Goal: Transaction & Acquisition: Purchase product/service

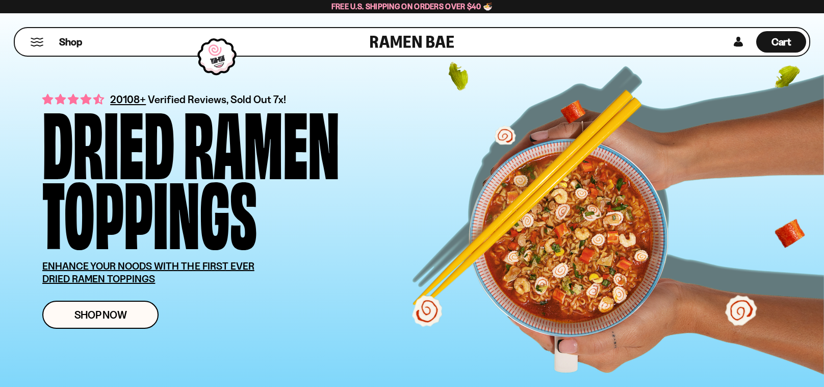
click at [34, 40] on button "Mobile Menu Trigger" at bounding box center [37, 42] width 14 height 9
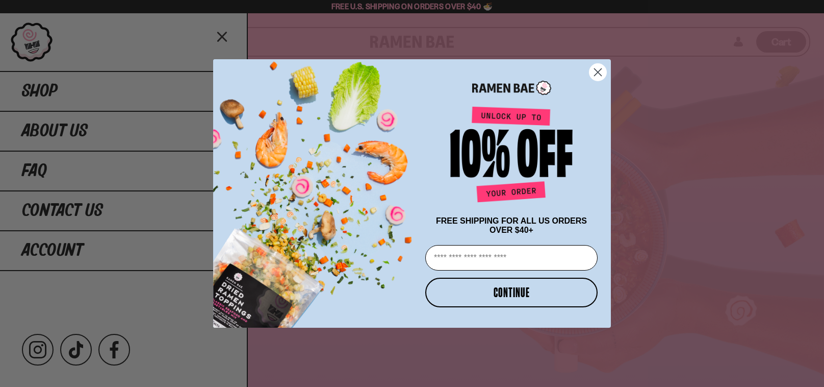
click at [509, 264] on input "Email" at bounding box center [511, 257] width 172 height 25
type input "**********"
click at [498, 293] on button "CONTINUE" at bounding box center [511, 292] width 172 height 30
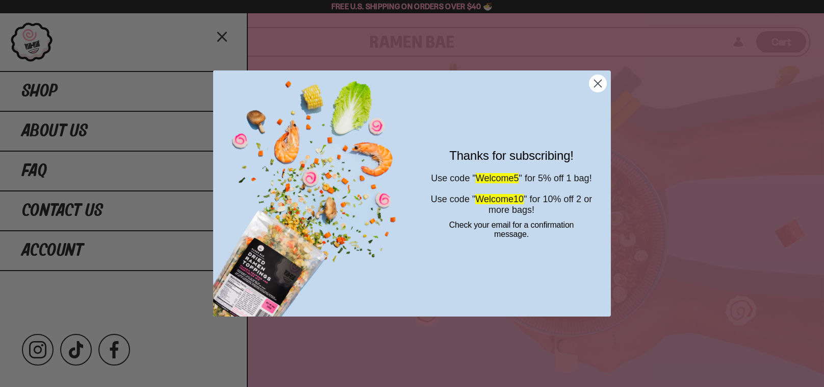
click at [603, 82] on circle "Close dialog" at bounding box center [597, 83] width 17 height 17
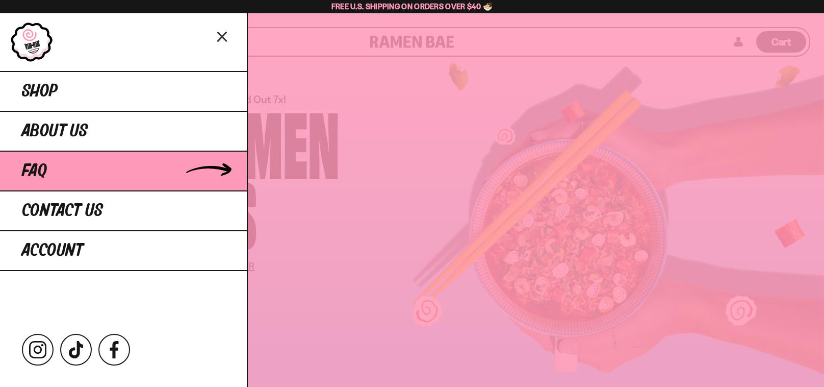
click at [54, 174] on link "FAQ" at bounding box center [123, 170] width 247 height 40
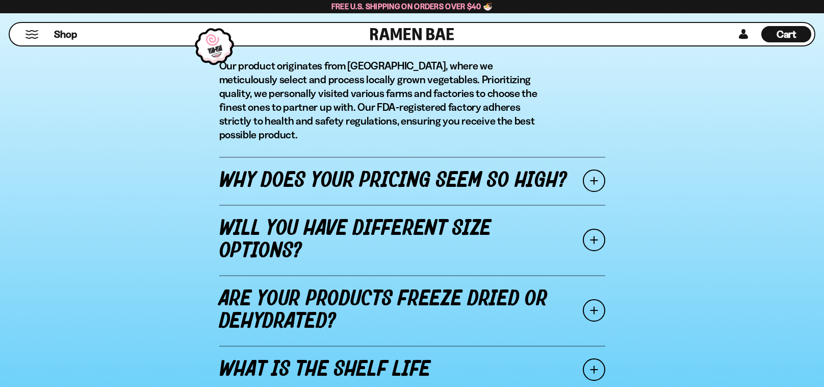
scroll to position [1228, 0]
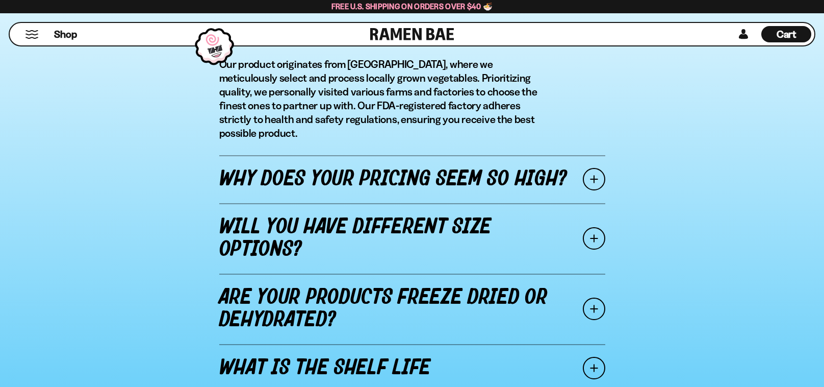
click at [601, 168] on span at bounding box center [594, 179] width 22 height 22
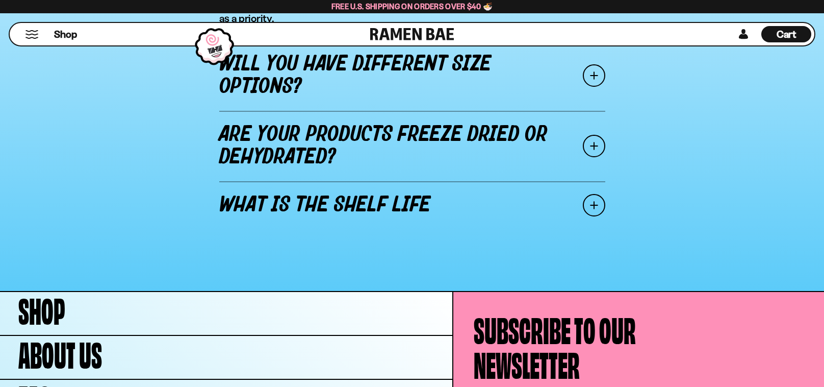
scroll to position [1462, 0]
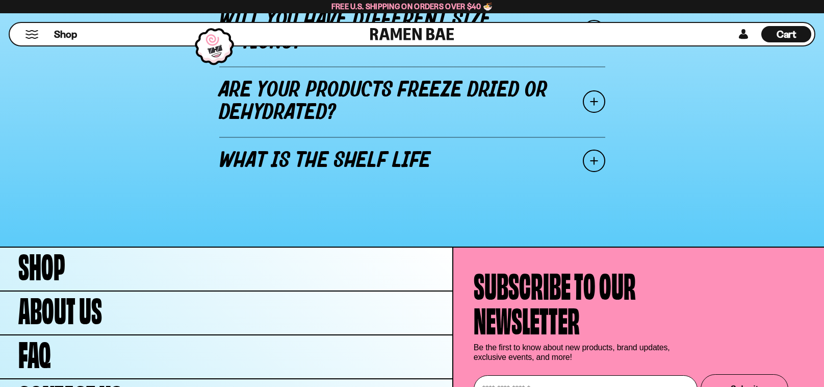
click at [590, 160] on span at bounding box center [594, 160] width 22 height 22
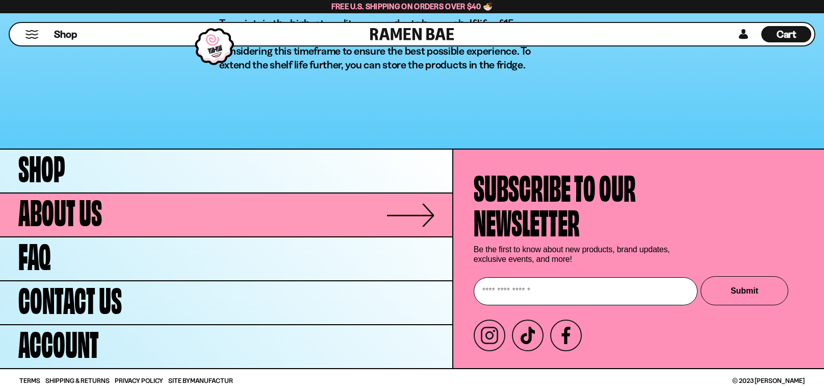
scroll to position [1507, 0]
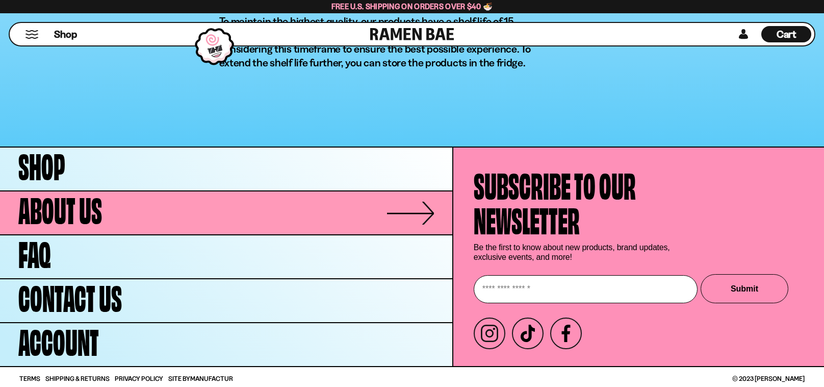
click at [48, 221] on span "About Us" at bounding box center [60, 207] width 84 height 35
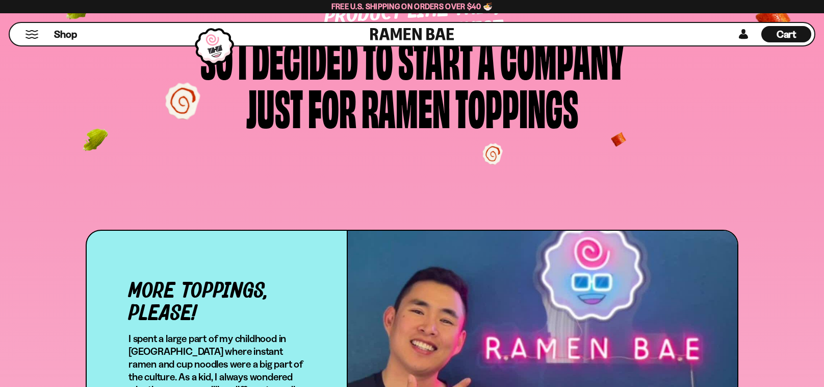
scroll to position [125, 0]
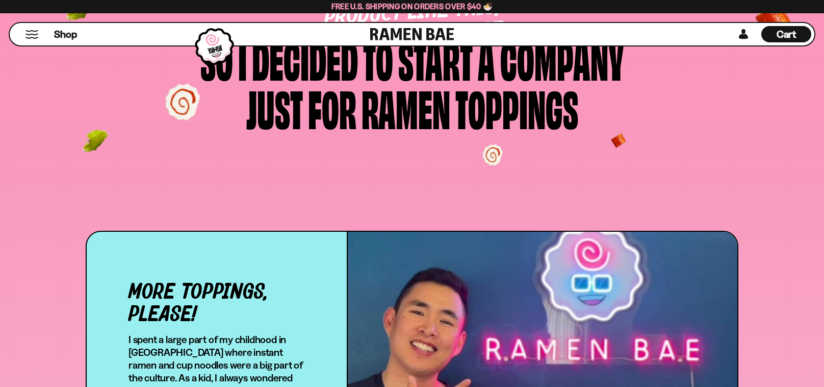
click at [30, 35] on button "Mobile Menu Trigger" at bounding box center [32, 34] width 14 height 9
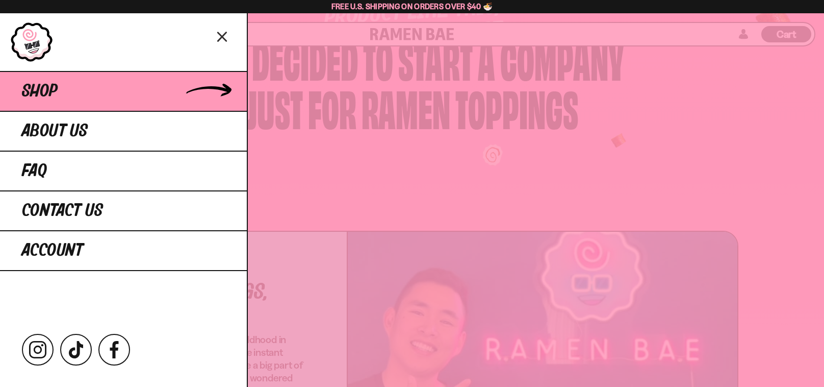
click at [41, 85] on span "Shop" at bounding box center [40, 91] width 36 height 18
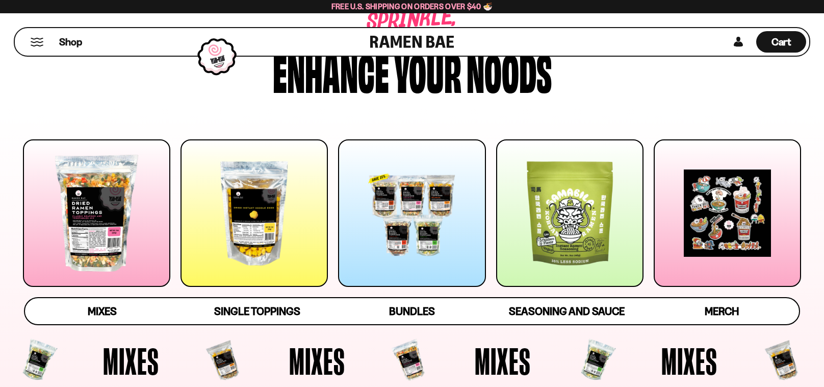
scroll to position [52, 0]
click at [611, 269] on div at bounding box center [569, 212] width 147 height 147
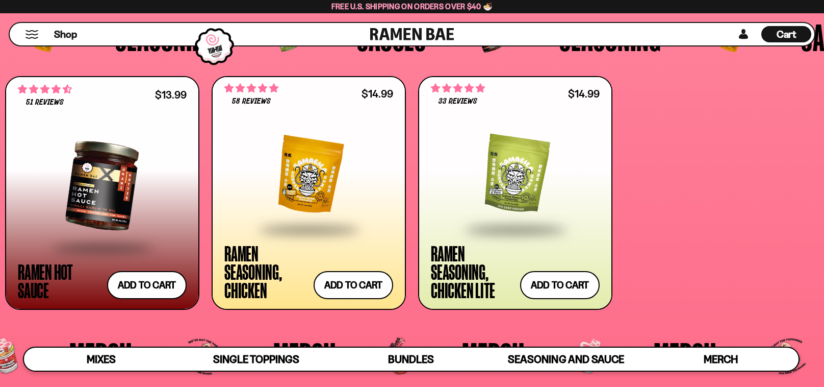
scroll to position [2558, 0]
click at [500, 178] on div at bounding box center [515, 175] width 169 height 106
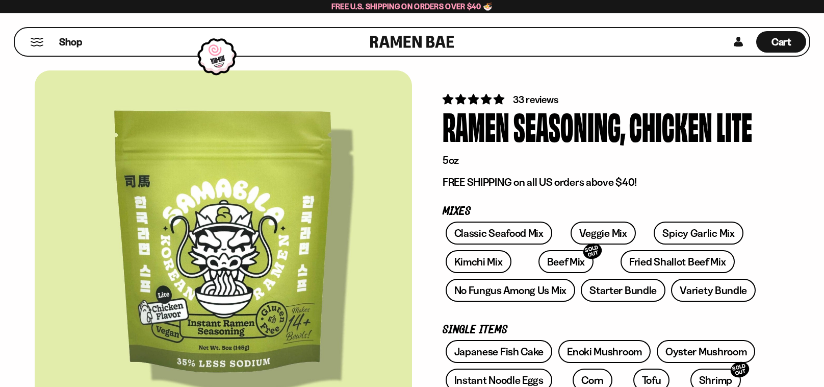
click at [32, 46] on button "Mobile Menu Trigger" at bounding box center [37, 42] width 14 height 9
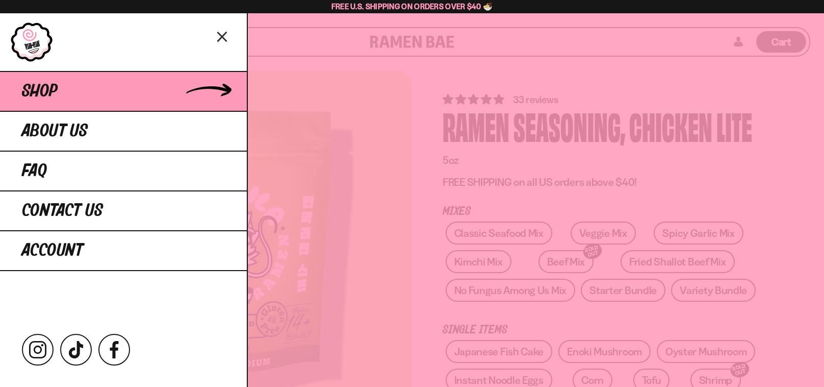
click at [59, 105] on link "Shop" at bounding box center [123, 91] width 247 height 40
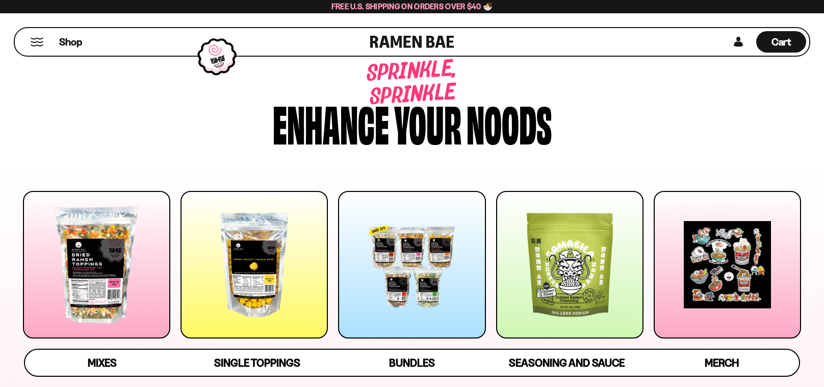
click at [77, 268] on div at bounding box center [96, 264] width 147 height 147
click at [43, 43] on button "Mobile Menu Trigger" at bounding box center [37, 42] width 14 height 9
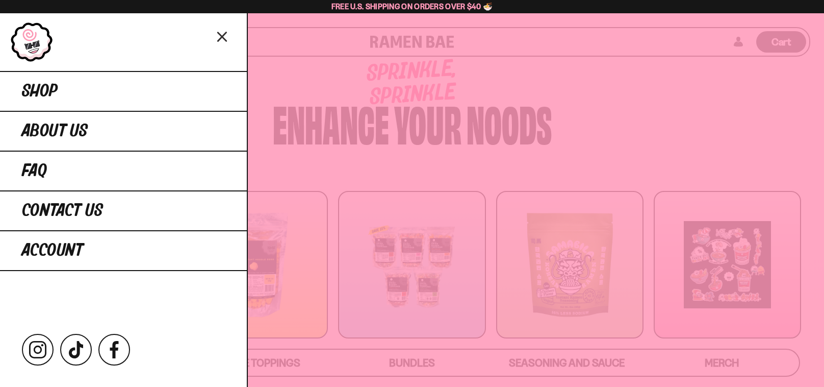
click at [623, 135] on div at bounding box center [412, 193] width 824 height 387
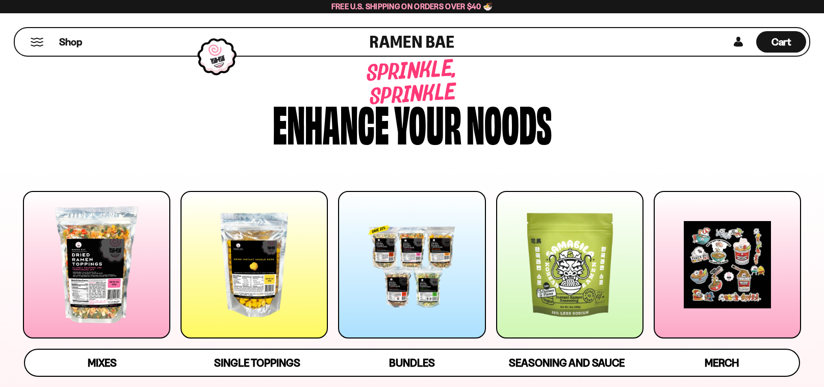
click at [378, 340] on div at bounding box center [411, 267] width 147 height 152
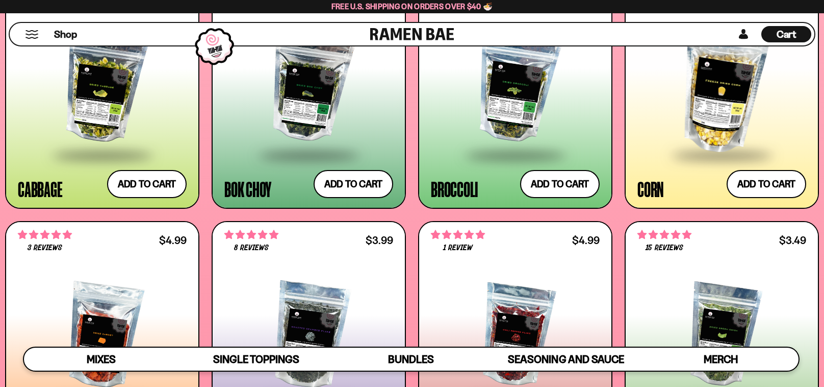
scroll to position [2306, 0]
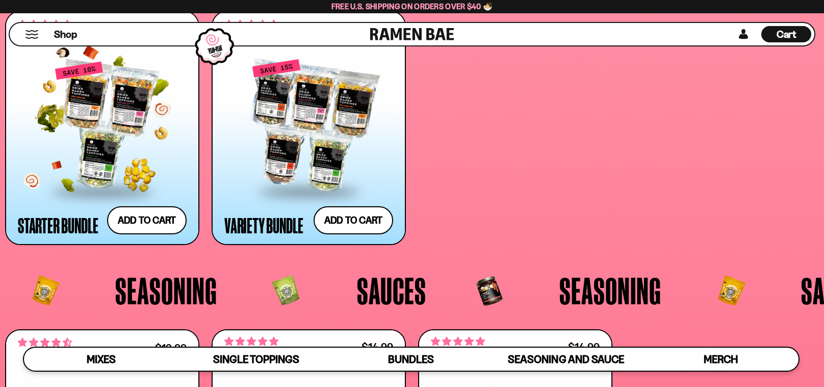
click at [87, 146] on div at bounding box center [102, 125] width 169 height 129
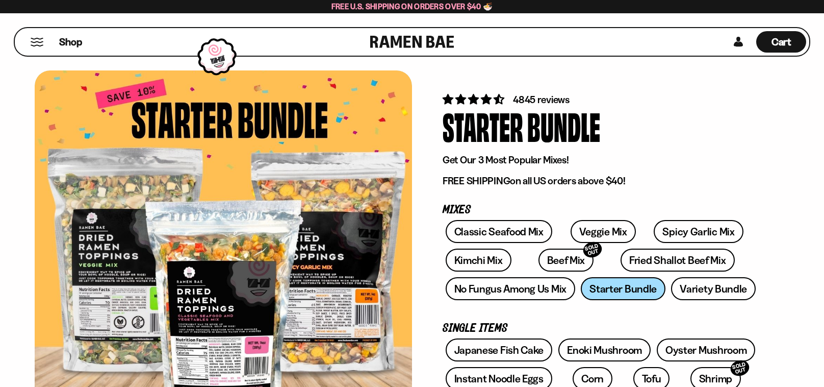
scroll to position [1, 0]
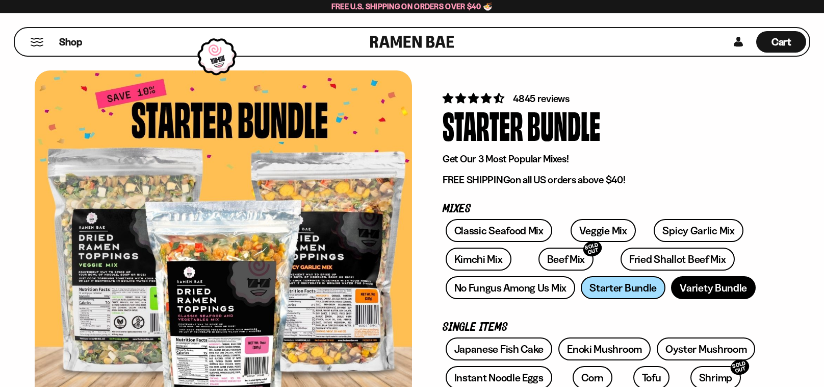
click at [694, 290] on link "Variety Bundle" at bounding box center [713, 287] width 85 height 23
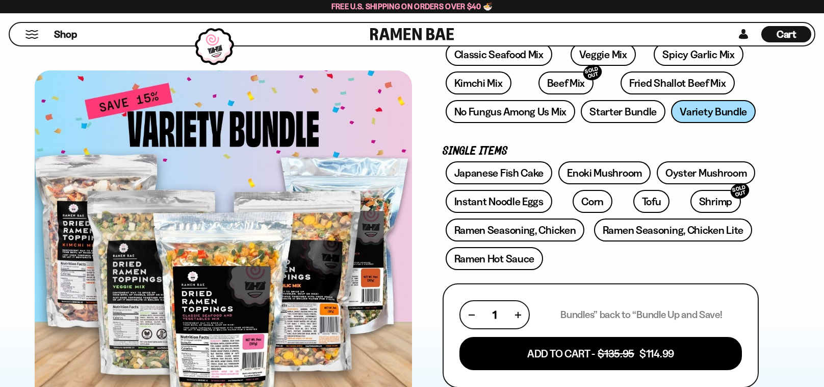
scroll to position [177, 0]
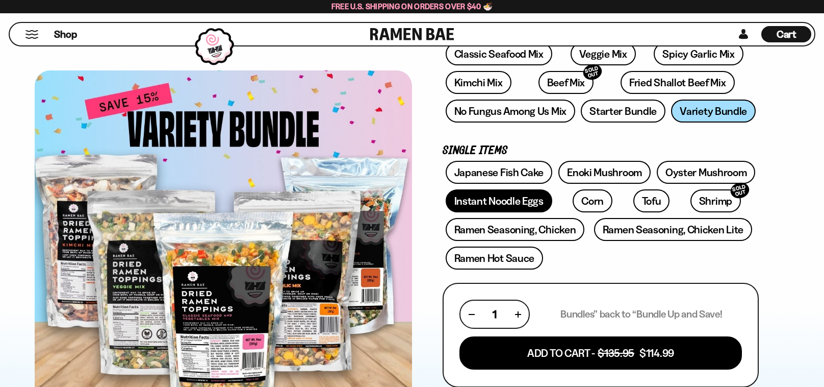
click at [510, 208] on link "Instant Noodle Eggs" at bounding box center [499, 200] width 107 height 23
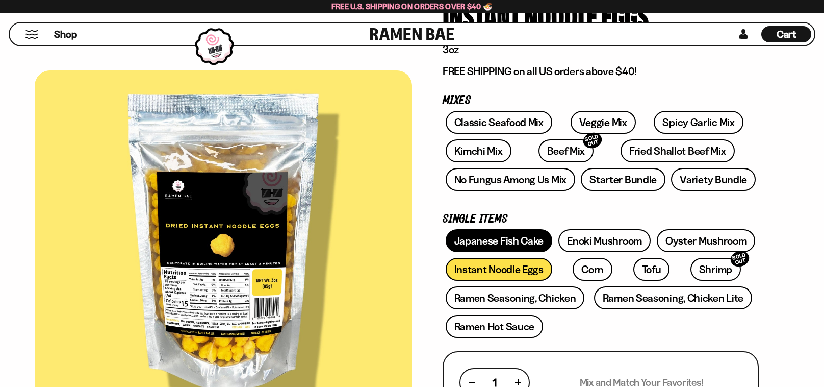
scroll to position [111, 0]
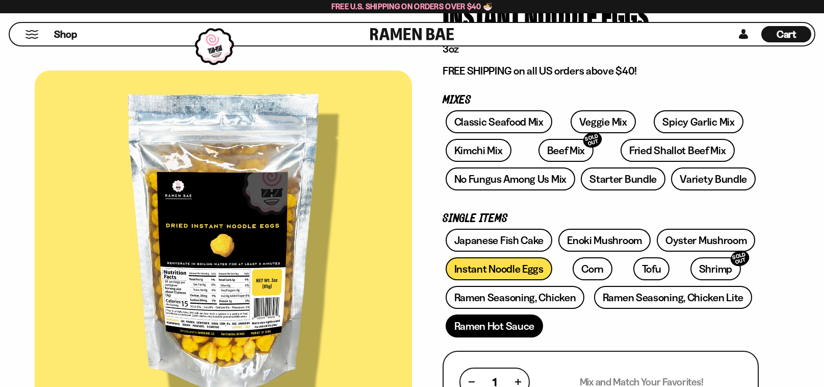
click at [505, 317] on link "Ramen Hot Sauce" at bounding box center [495, 325] width 98 height 23
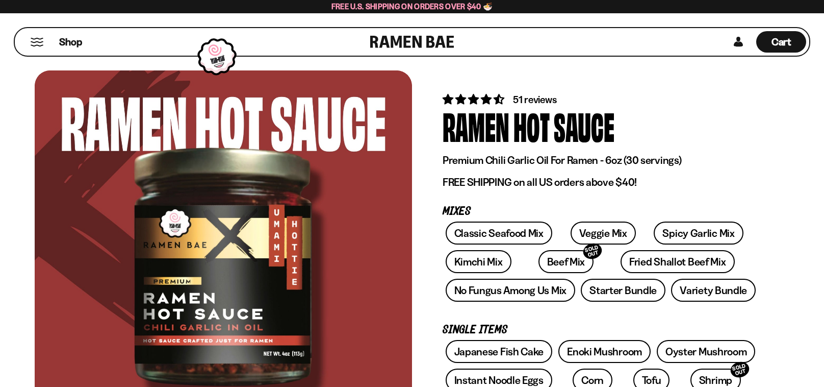
click at [35, 41] on button "Mobile Menu Trigger" at bounding box center [37, 42] width 14 height 9
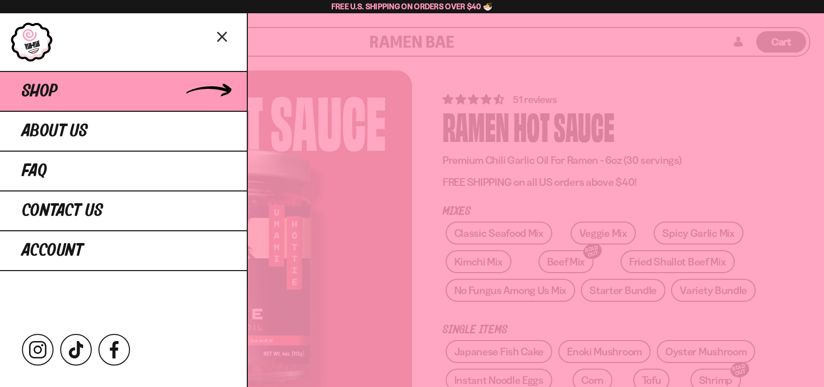
click at [39, 91] on span "Shop" at bounding box center [40, 91] width 36 height 18
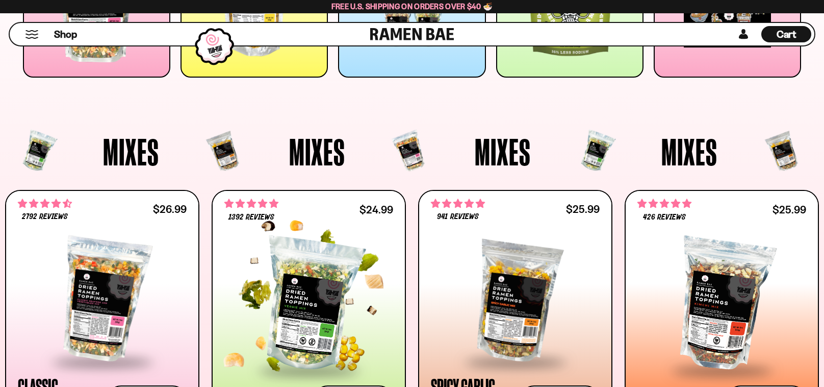
scroll to position [382, 0]
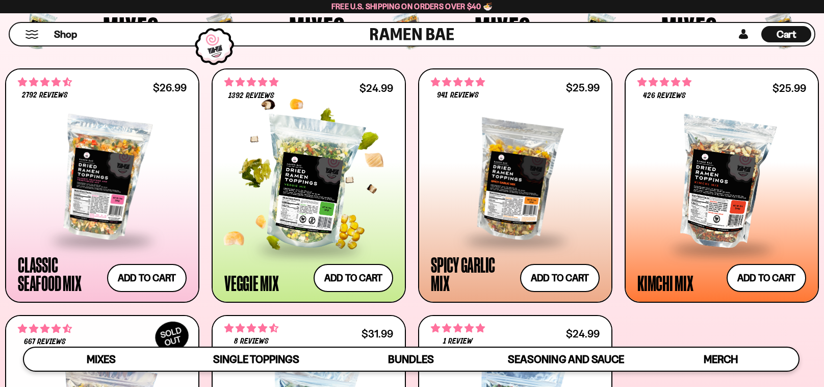
click at [245, 241] on div at bounding box center [308, 182] width 169 height 129
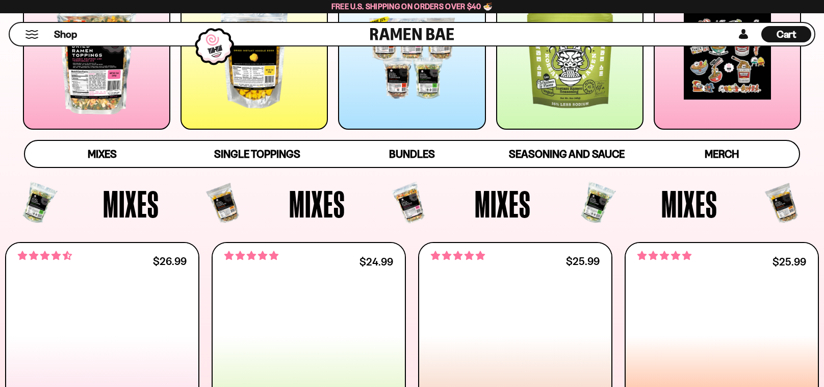
scroll to position [209, 0]
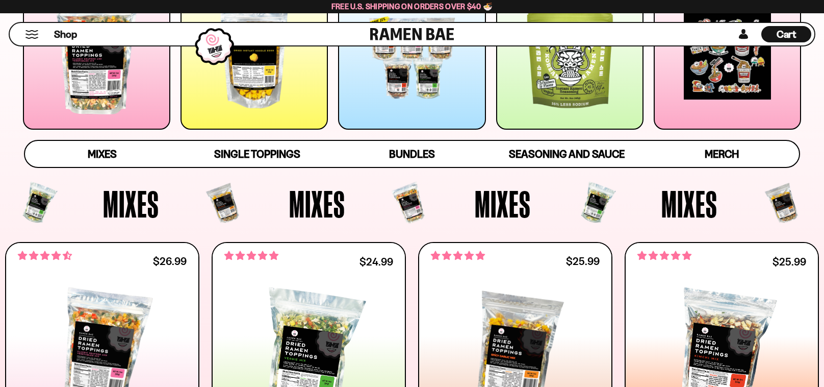
click at [105, 120] on div at bounding box center [96, 55] width 147 height 147
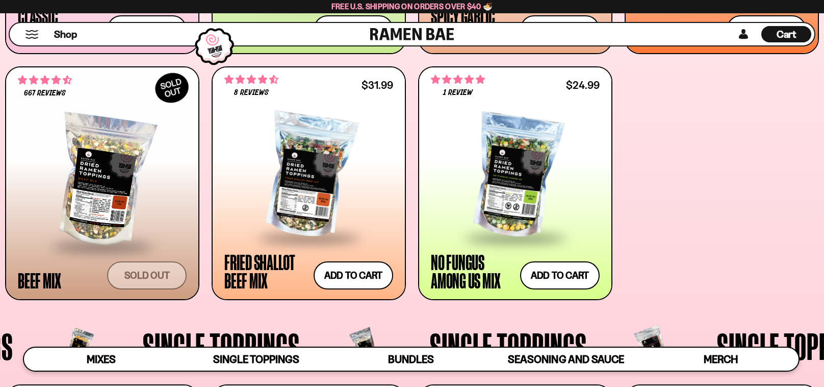
scroll to position [631, 0]
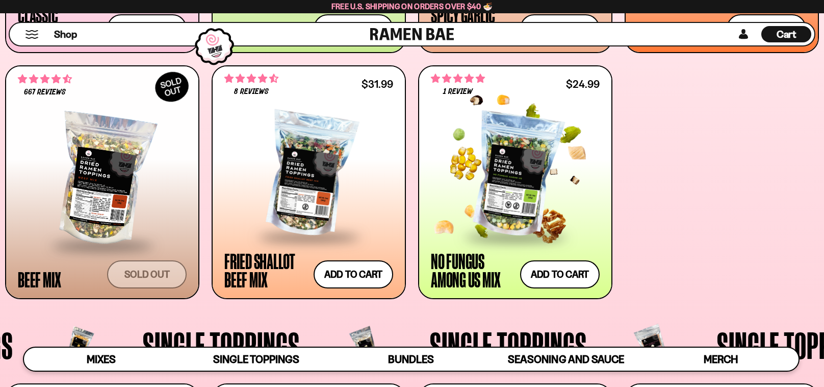
click at [514, 176] on div at bounding box center [515, 174] width 169 height 121
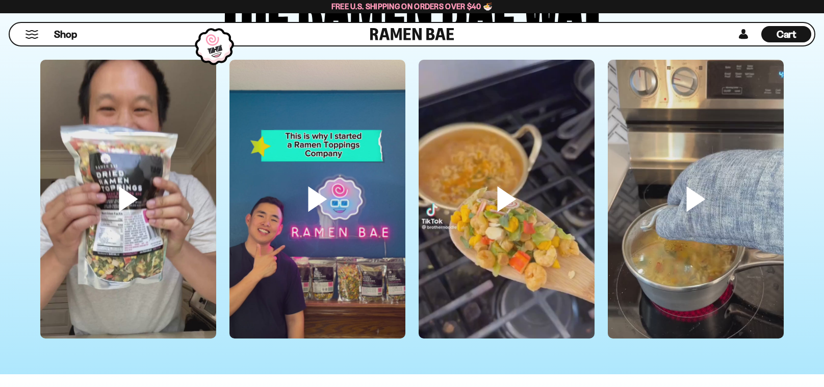
scroll to position [2907, 0]
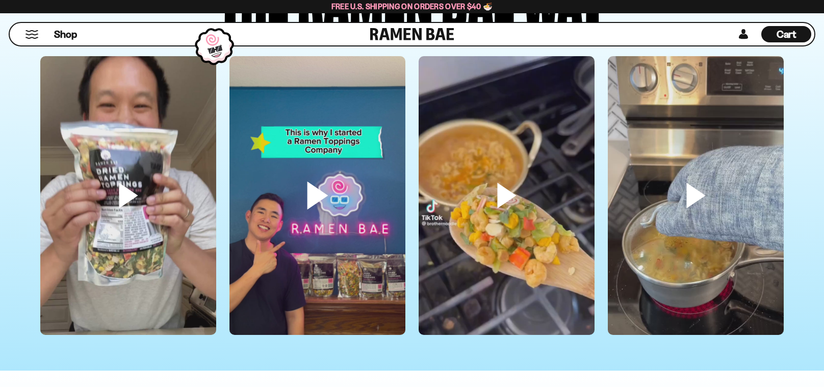
click at [306, 190] on video at bounding box center [317, 212] width 176 height 313
click at [320, 188] on video at bounding box center [317, 212] width 176 height 313
click at [509, 191] on video at bounding box center [507, 212] width 176 height 313
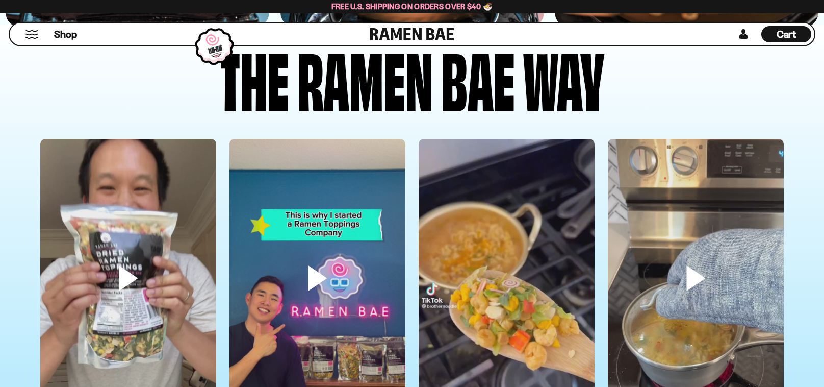
scroll to position [2825, 0]
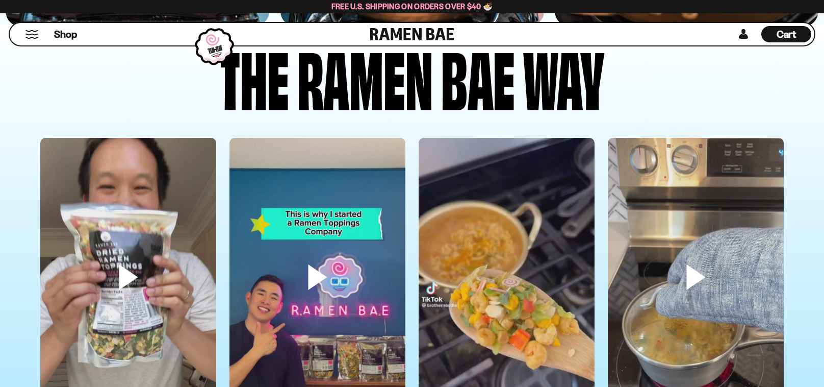
click at [493, 175] on video at bounding box center [507, 294] width 176 height 313
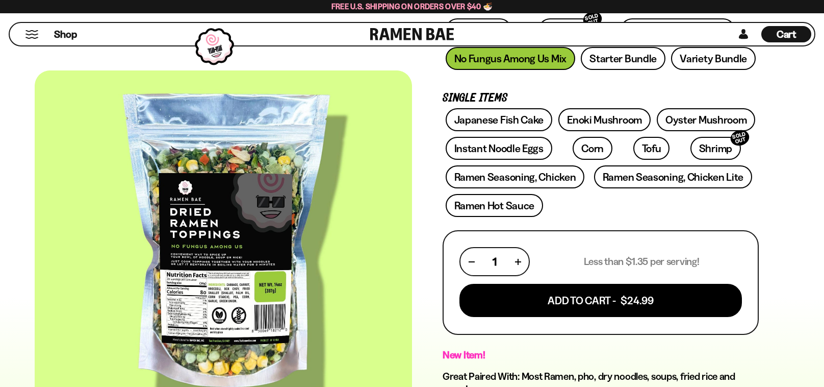
scroll to position [208, 0]
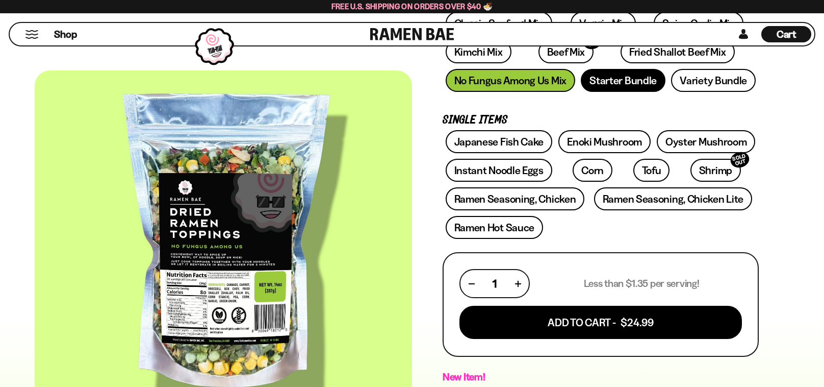
click at [617, 85] on link "Starter Bundle" at bounding box center [623, 80] width 85 height 23
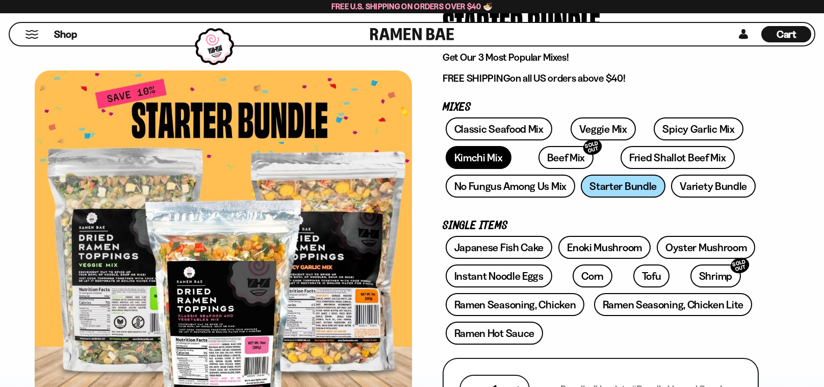
scroll to position [102, 0]
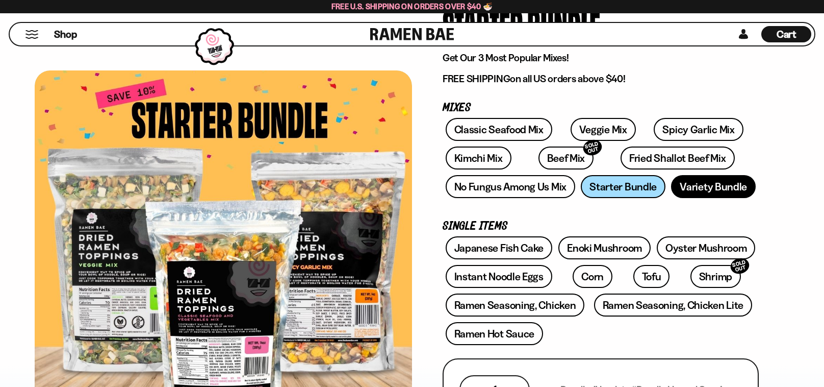
click at [716, 183] on link "Variety Bundle" at bounding box center [713, 186] width 85 height 23
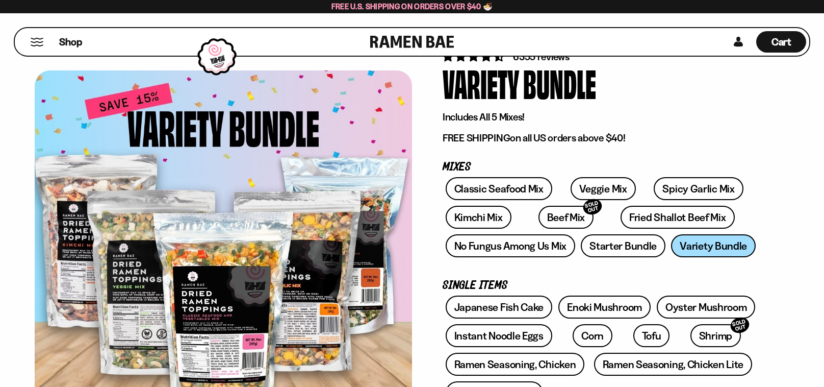
scroll to position [65, 0]
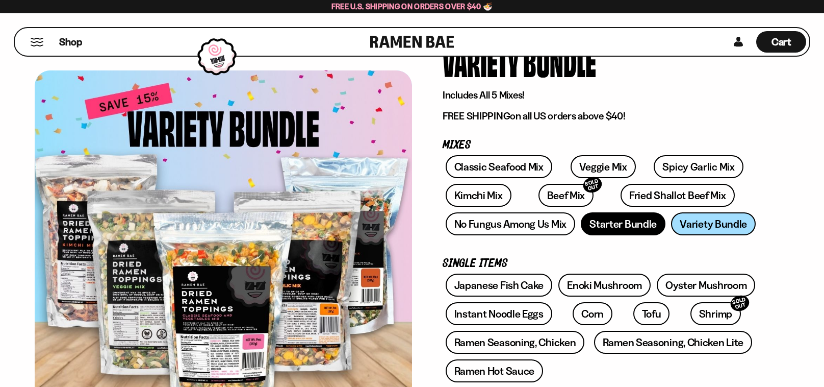
click at [598, 231] on link "Starter Bundle" at bounding box center [623, 223] width 85 height 23
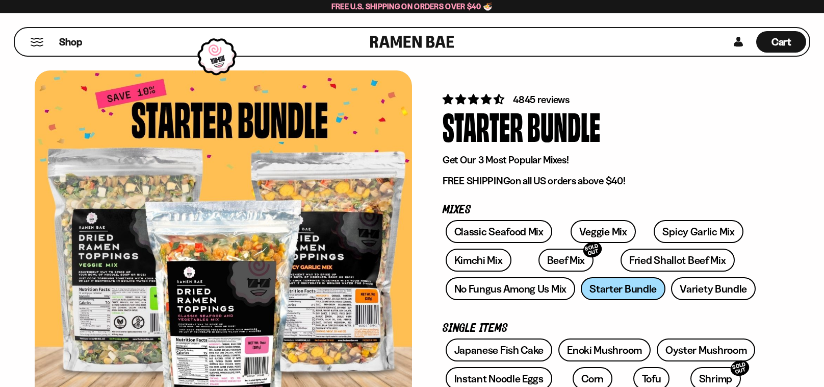
scroll to position [1, 0]
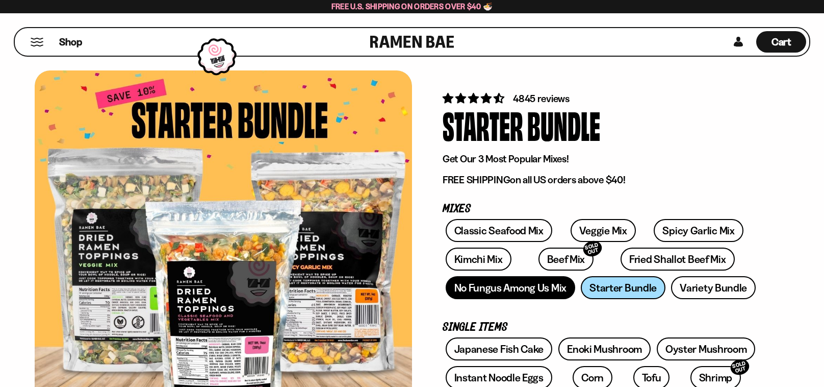
click at [523, 294] on link "No Fungus Among Us Mix" at bounding box center [511, 287] width 130 height 23
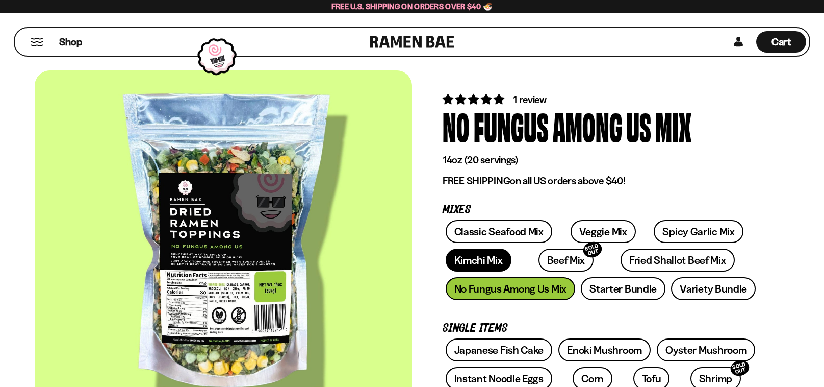
click at [485, 258] on link "Kimchi Mix" at bounding box center [479, 259] width 66 height 23
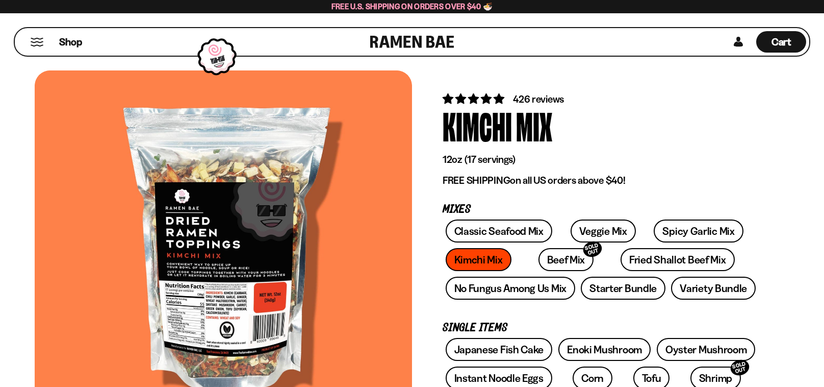
scroll to position [1, 0]
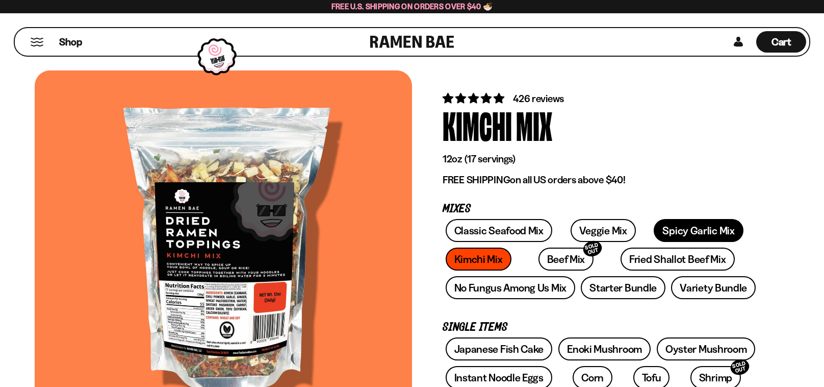
click at [687, 227] on link "Spicy Garlic Mix" at bounding box center [698, 230] width 89 height 23
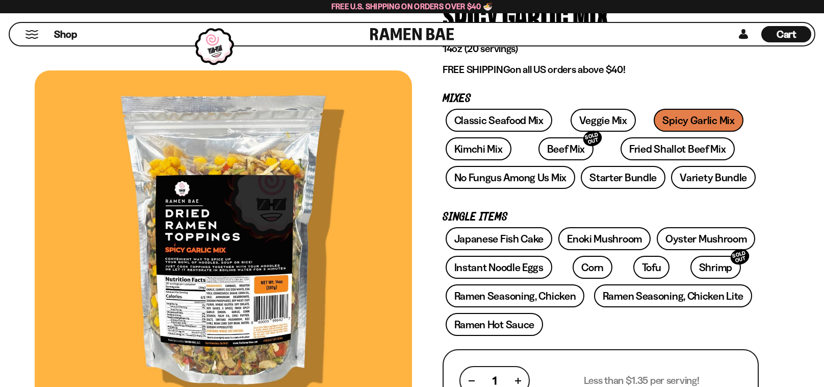
scroll to position [86, 0]
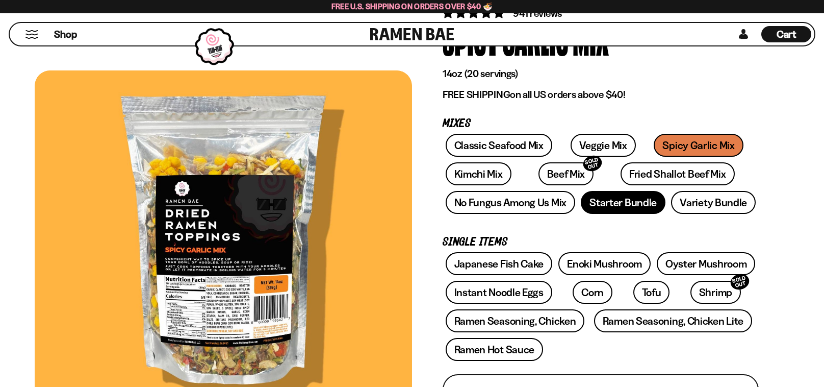
click at [609, 204] on link "Starter Bundle" at bounding box center [623, 202] width 85 height 23
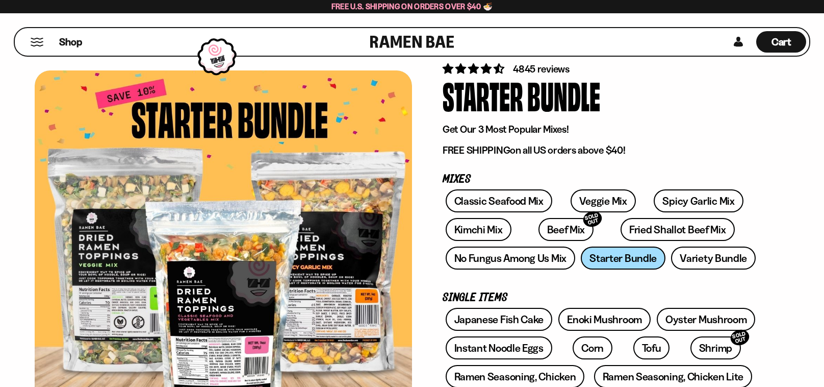
scroll to position [57, 0]
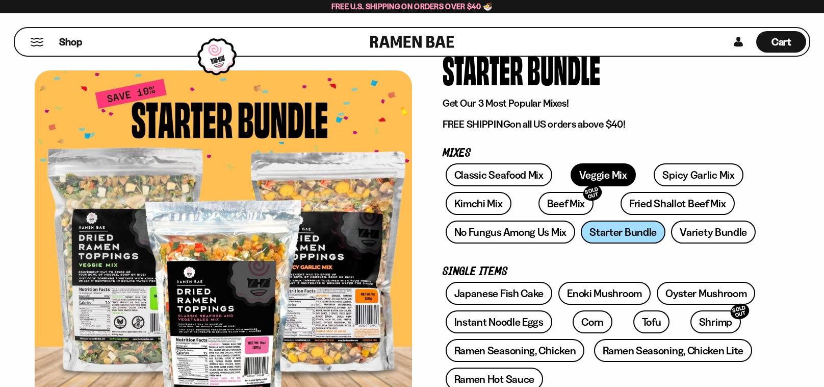
click at [597, 170] on link "Veggie Mix" at bounding box center [603, 174] width 65 height 23
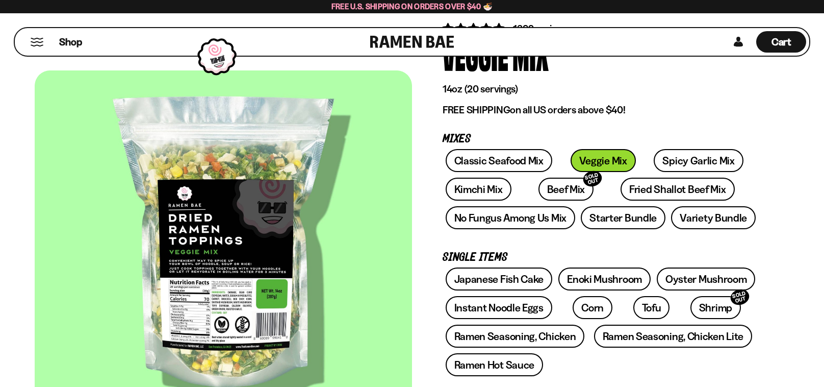
scroll to position [31, 0]
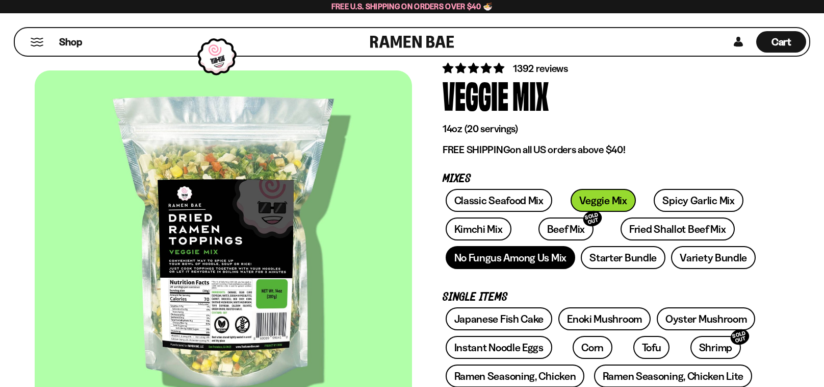
click at [564, 261] on link "No Fungus Among Us Mix" at bounding box center [511, 257] width 130 height 23
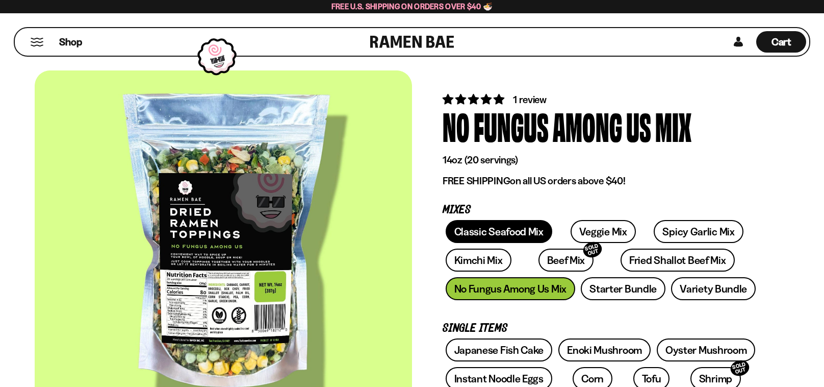
click at [514, 238] on link "Classic Seafood Mix" at bounding box center [499, 231] width 107 height 23
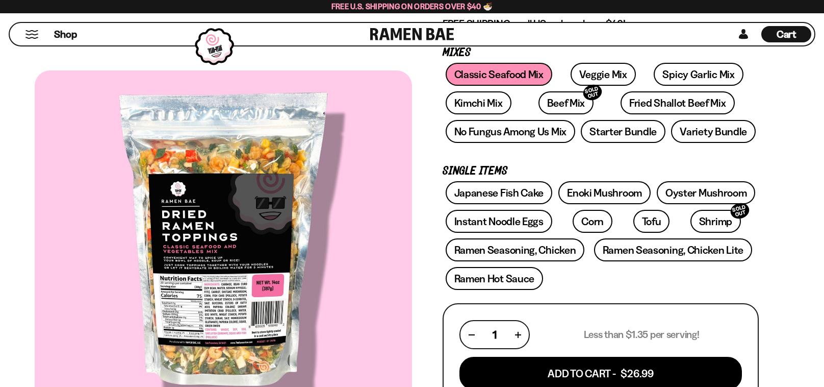
scroll to position [90, 0]
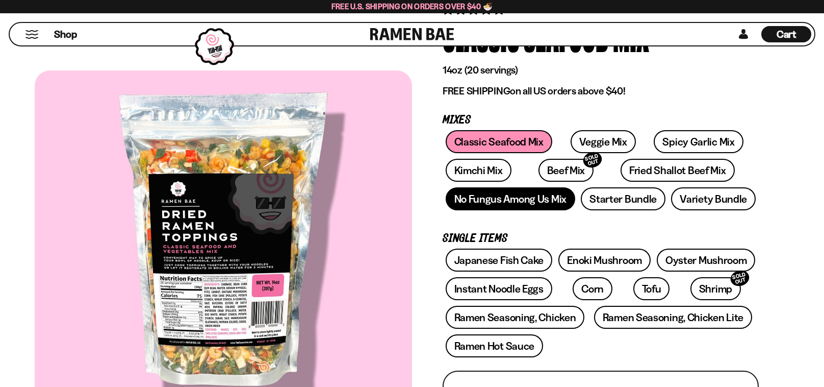
click at [504, 206] on link "No Fungus Among Us Mix" at bounding box center [511, 198] width 130 height 23
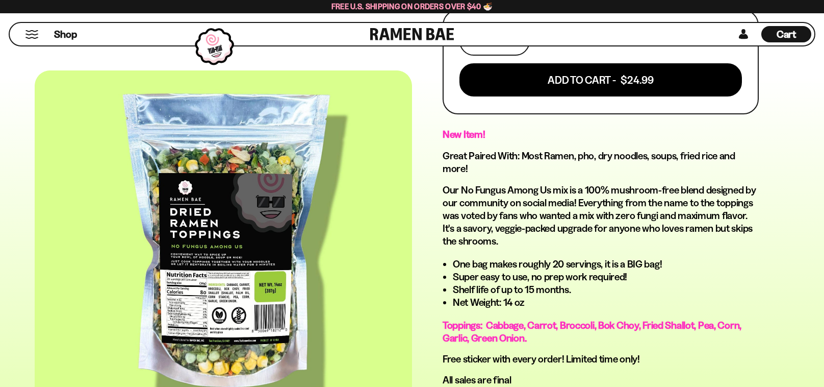
scroll to position [780, 0]
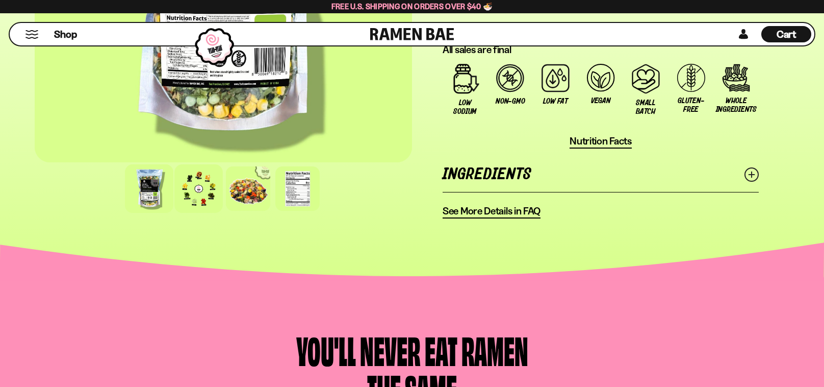
click at [197, 194] on div at bounding box center [198, 188] width 48 height 48
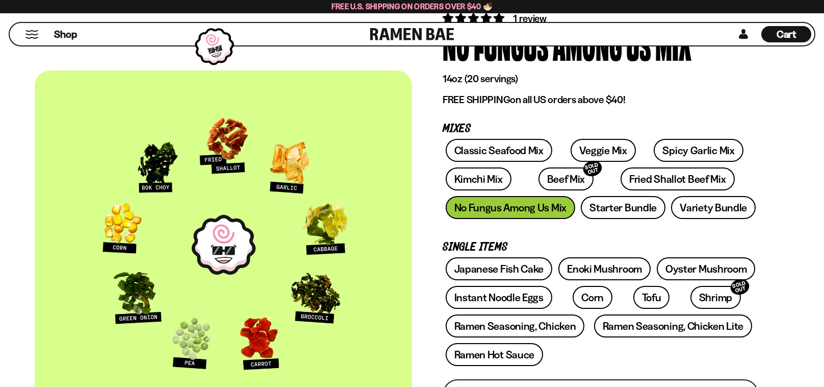
scroll to position [77, 0]
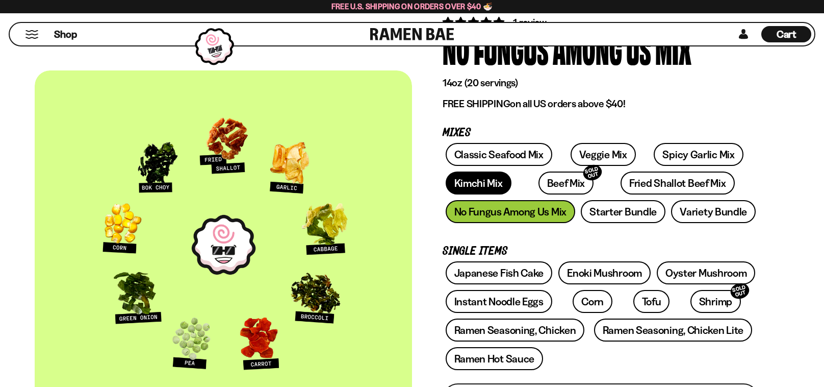
click at [482, 182] on link "Kimchi Mix" at bounding box center [479, 182] width 66 height 23
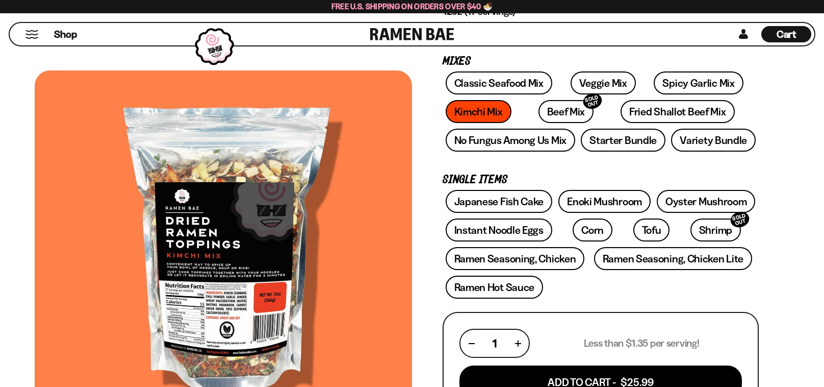
scroll to position [680, 0]
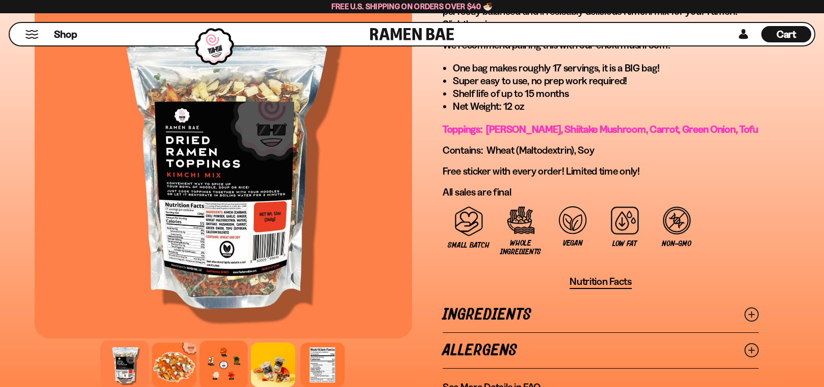
click at [211, 360] on div at bounding box center [223, 364] width 48 height 48
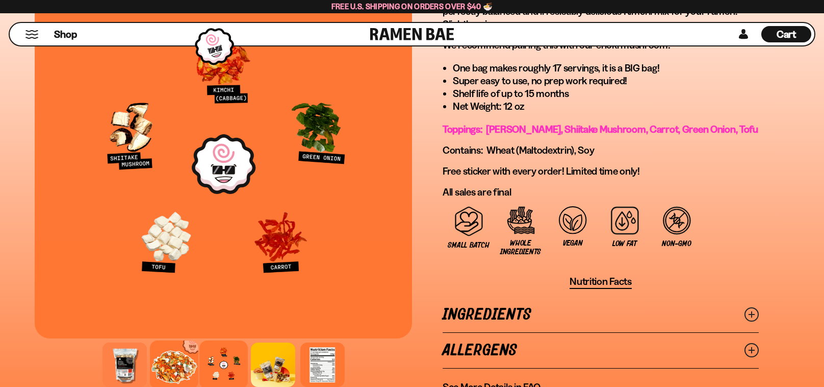
click at [163, 353] on div at bounding box center [174, 364] width 48 height 48
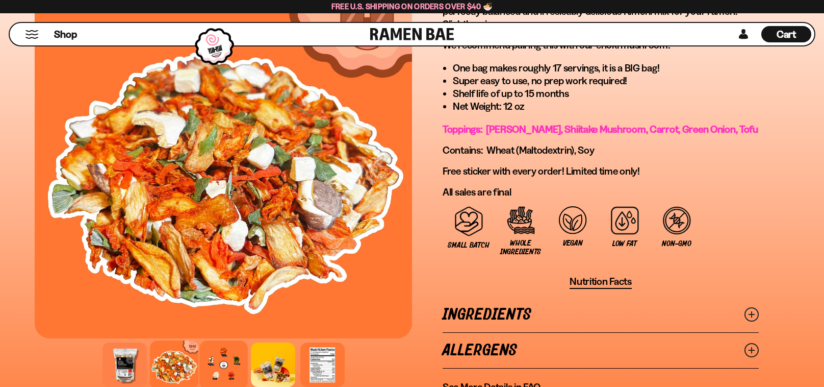
click at [232, 345] on div at bounding box center [223, 364] width 48 height 48
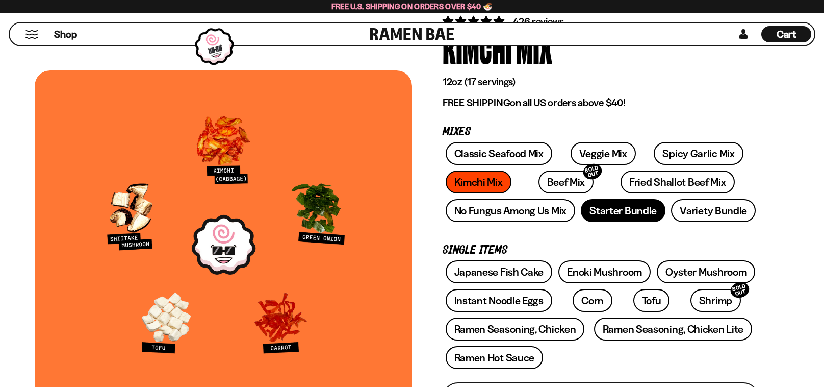
scroll to position [77, 0]
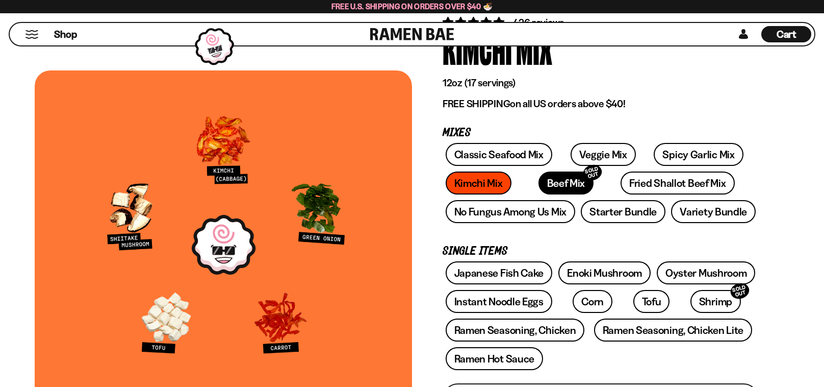
click at [538, 176] on link "Beef Mix SOLD OUT" at bounding box center [566, 182] width 56 height 23
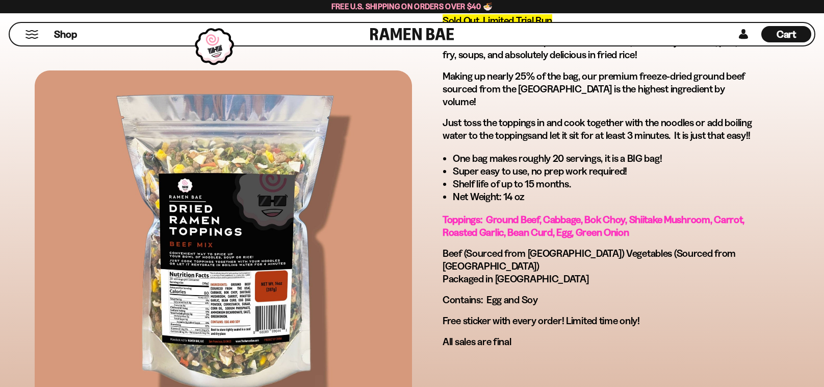
scroll to position [761, 0]
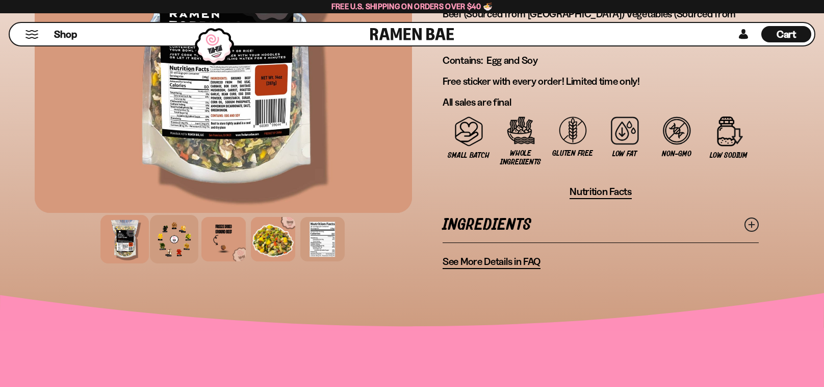
click at [185, 216] on div at bounding box center [174, 239] width 48 height 48
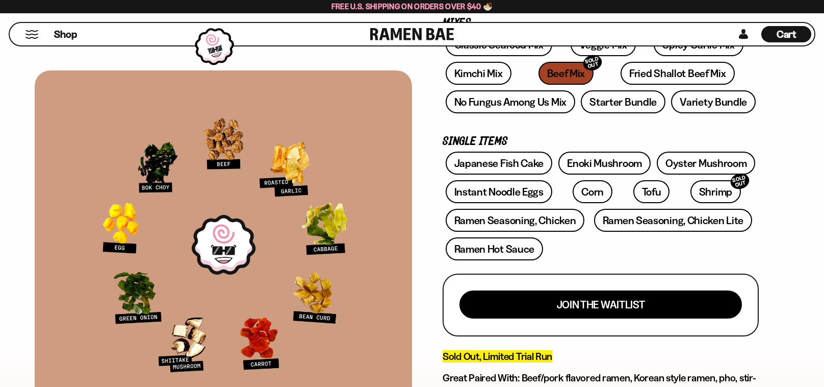
scroll to position [76, 0]
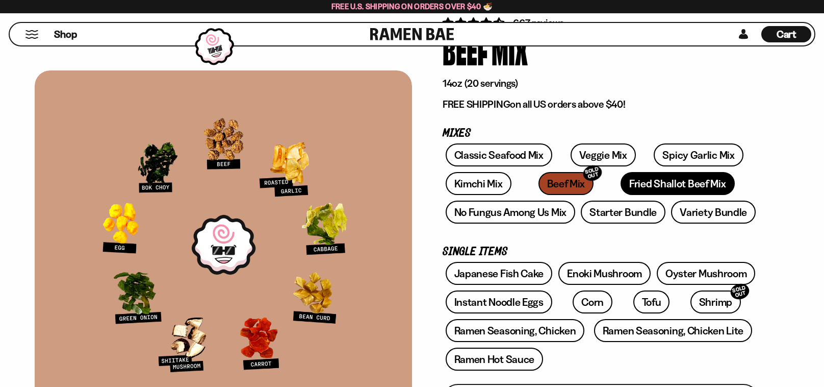
click at [621, 186] on link "Fried Shallot Beef Mix" at bounding box center [678, 183] width 114 height 23
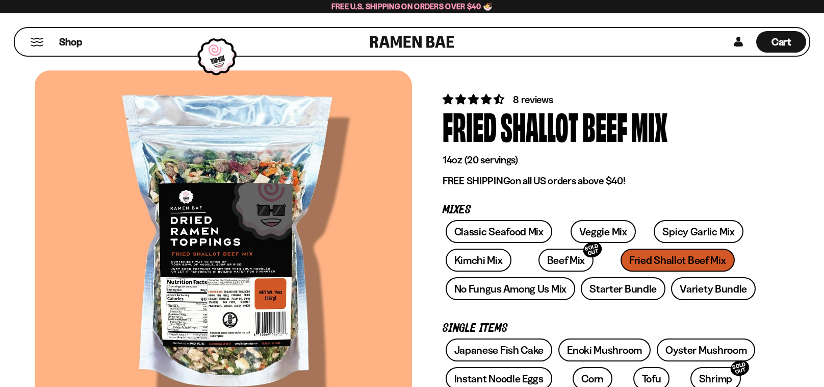
scroll to position [54, 0]
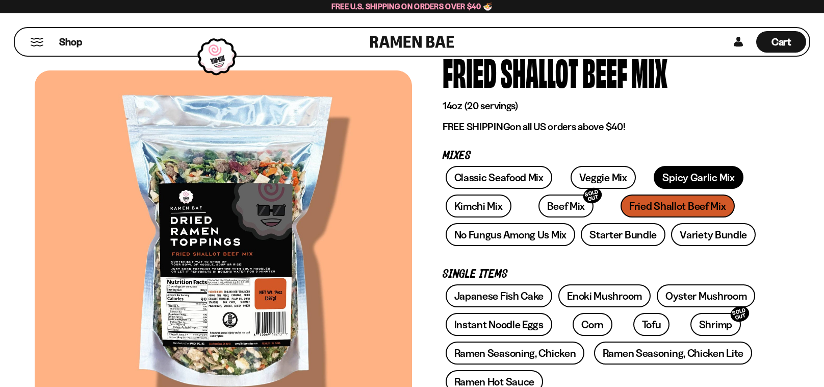
click at [670, 171] on link "Spicy Garlic Mix" at bounding box center [698, 177] width 89 height 23
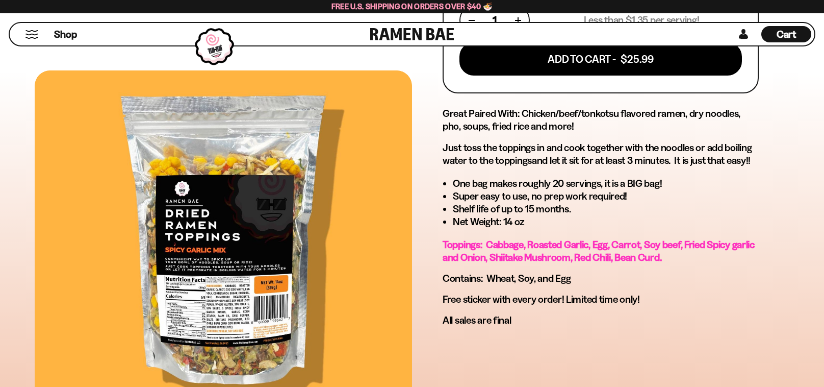
scroll to position [163, 0]
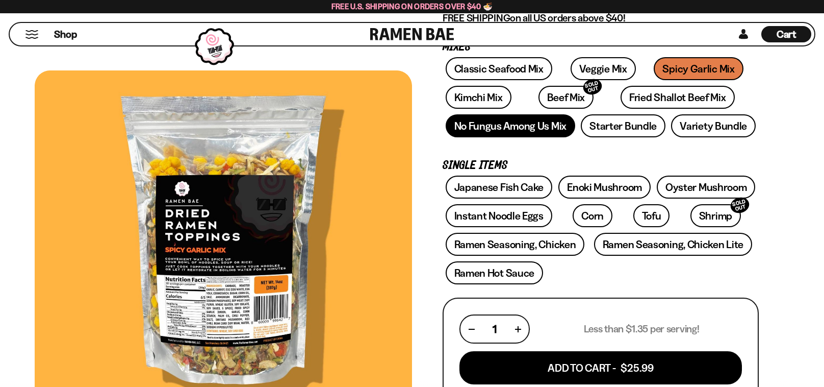
click at [547, 124] on link "No Fungus Among Us Mix" at bounding box center [511, 125] width 130 height 23
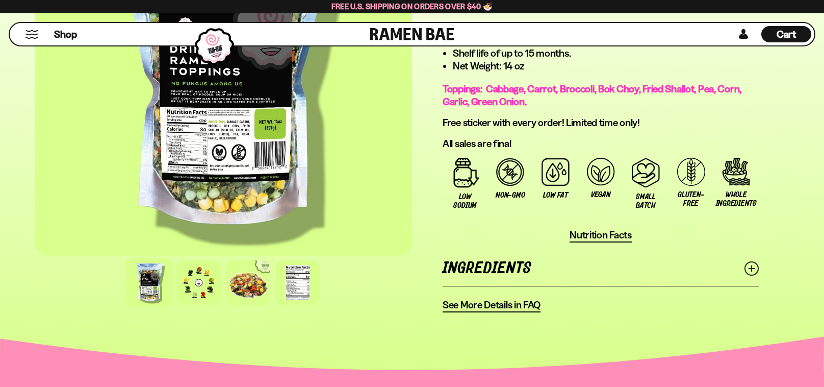
scroll to position [717, 0]
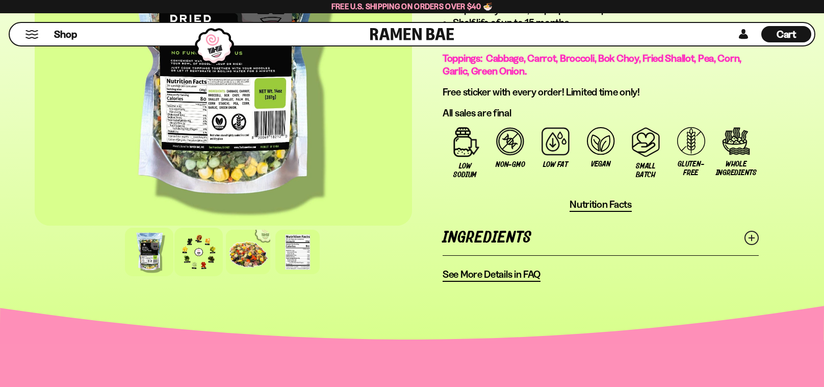
click at [185, 243] on div at bounding box center [198, 251] width 48 height 48
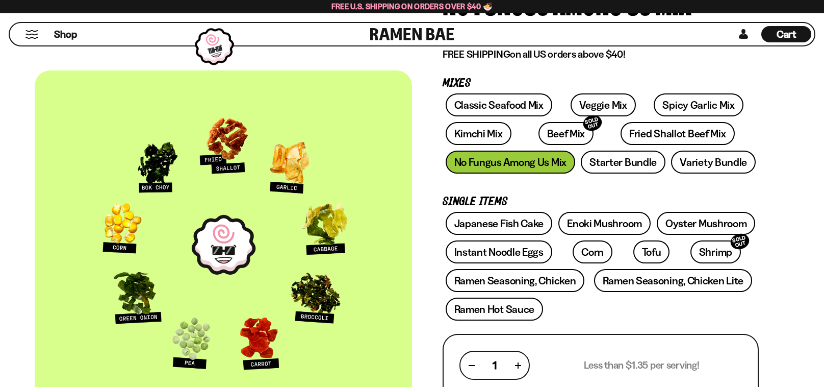
scroll to position [111, 0]
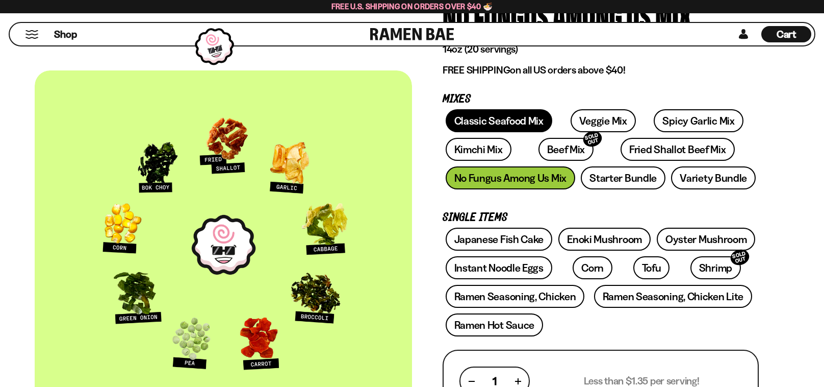
click at [535, 123] on link "Classic Seafood Mix" at bounding box center [499, 120] width 107 height 23
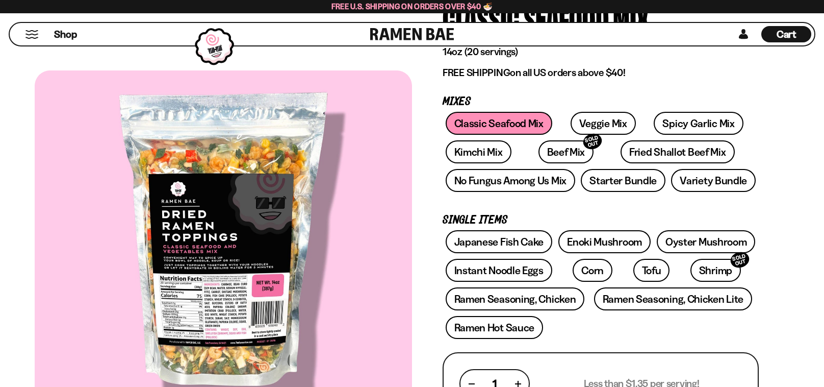
scroll to position [106, 0]
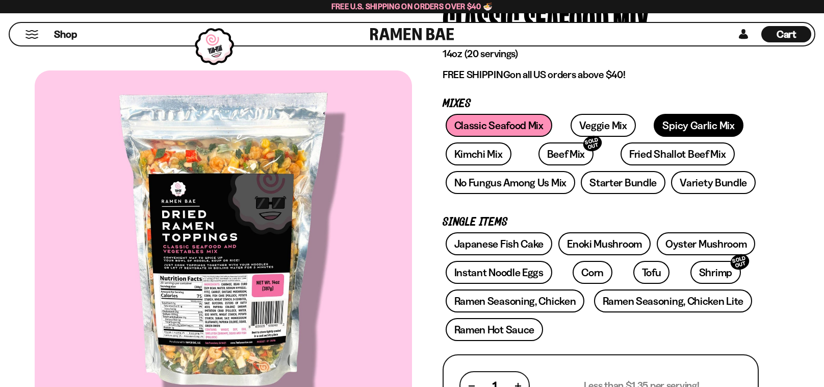
click at [698, 127] on link "Spicy Garlic Mix" at bounding box center [698, 125] width 89 height 23
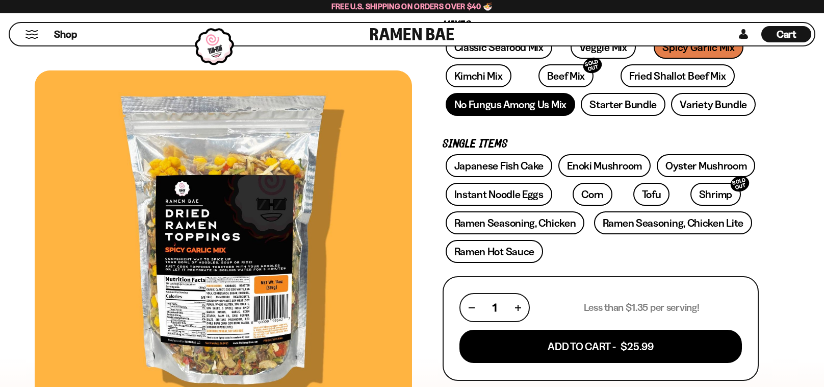
scroll to position [183, 0]
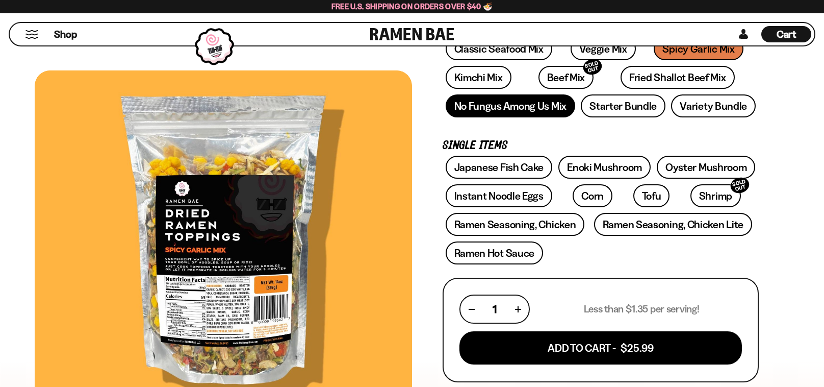
click at [534, 101] on link "No Fungus Among Us Mix" at bounding box center [511, 105] width 130 height 23
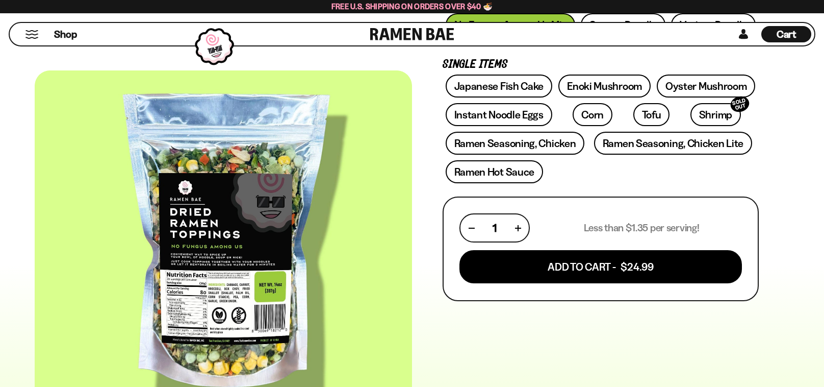
scroll to position [114, 0]
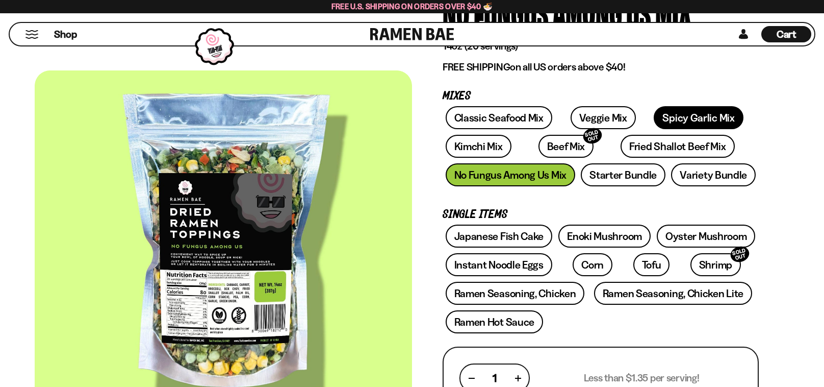
click at [654, 117] on link "Spicy Garlic Mix" at bounding box center [698, 117] width 89 height 23
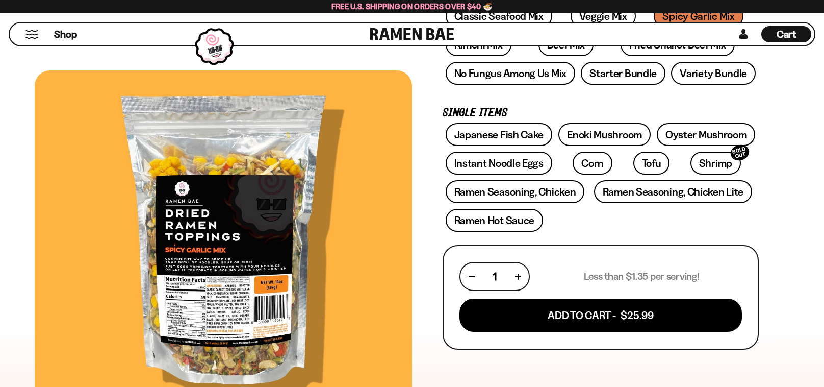
scroll to position [215, 0]
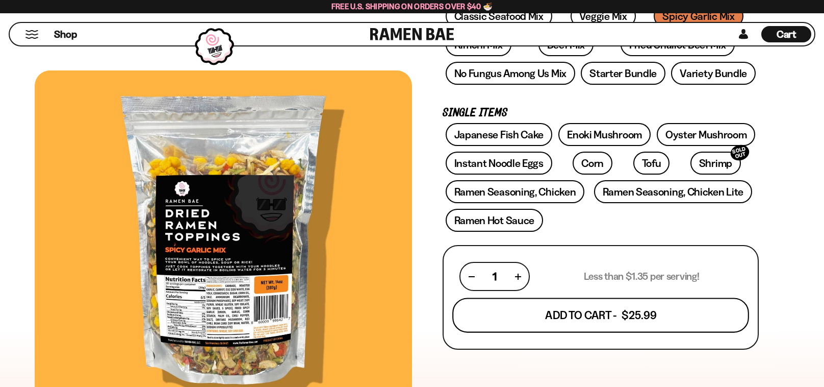
click at [574, 314] on button "Add To Cart - $25.99" at bounding box center [600, 315] width 297 height 35
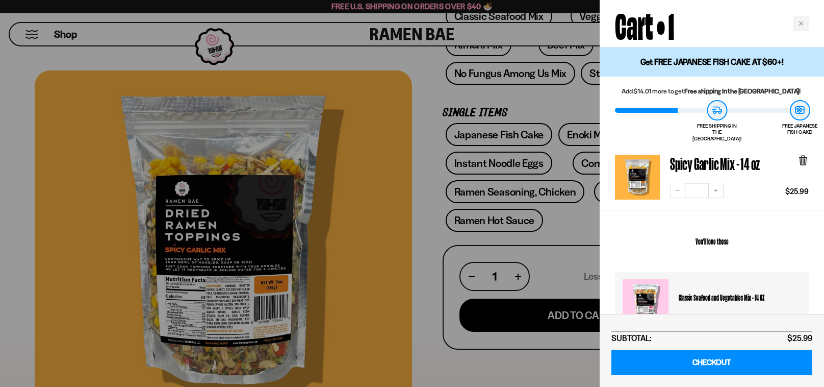
click at [453, 85] on div at bounding box center [412, 193] width 824 height 387
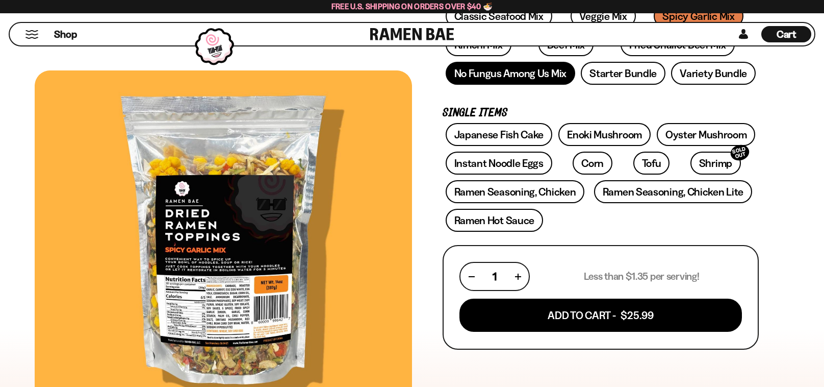
click at [483, 76] on link "No Fungus Among Us Mix" at bounding box center [511, 73] width 130 height 23
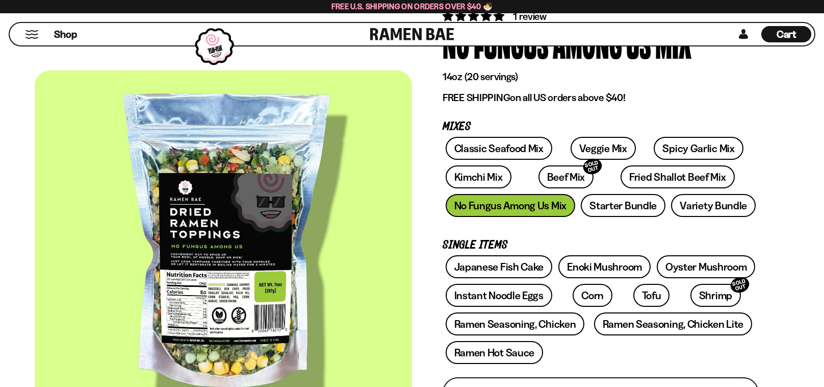
scroll to position [288, 0]
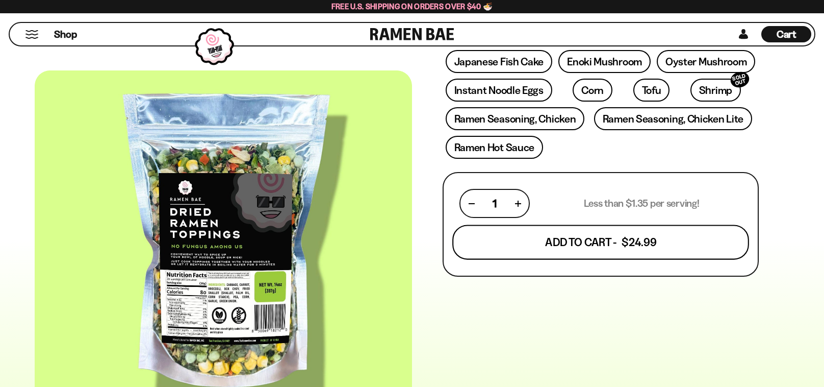
click at [542, 248] on button "Add To Cart - $24.99" at bounding box center [600, 242] width 297 height 35
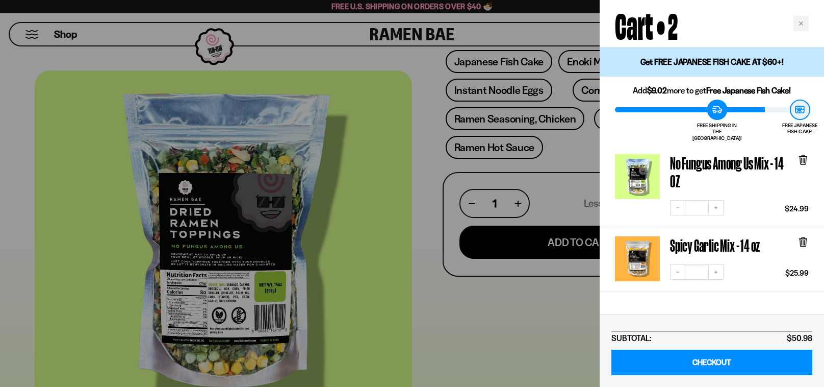
click at [461, 293] on div at bounding box center [412, 193] width 824 height 387
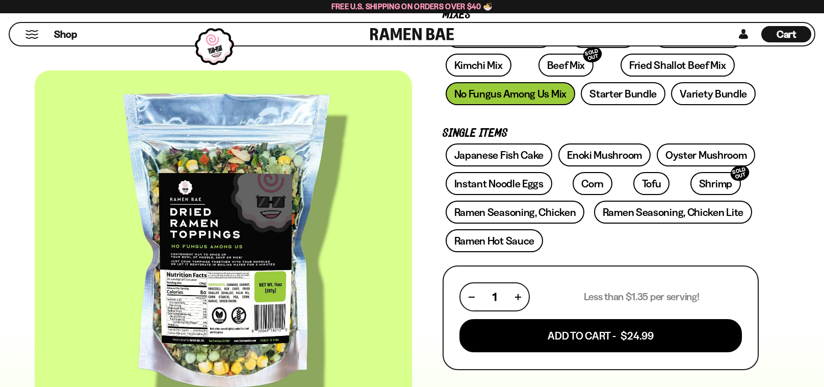
scroll to position [185, 0]
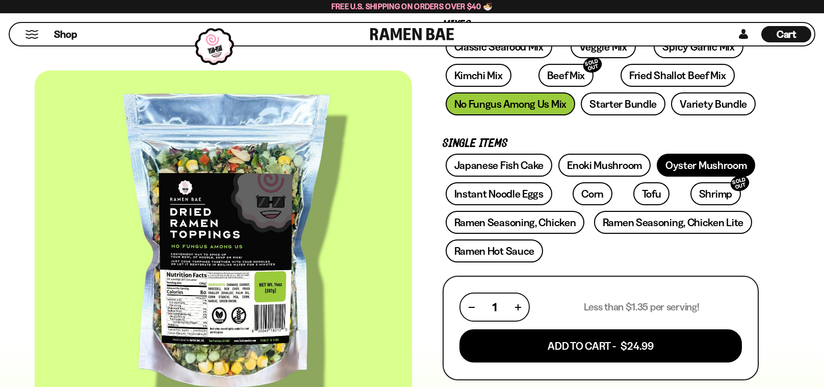
click at [737, 162] on link "Oyster Mushroom" at bounding box center [706, 164] width 99 height 23
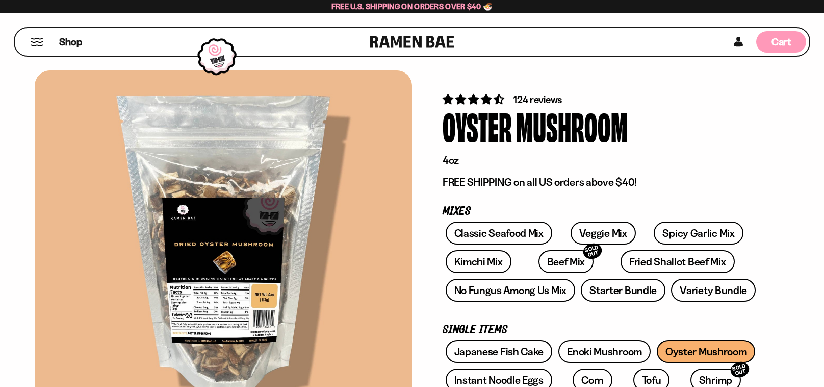
click at [780, 50] on div "Cart D0381C2F-513E-4F90-8A41-6F0A75DCBAAA" at bounding box center [781, 41] width 50 height 21
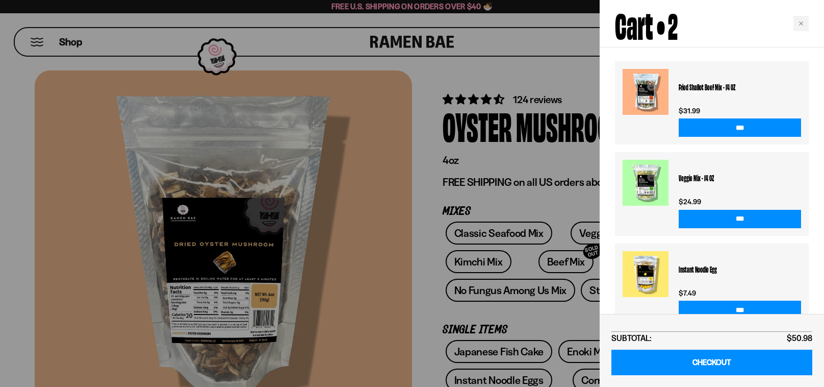
scroll to position [301, 0]
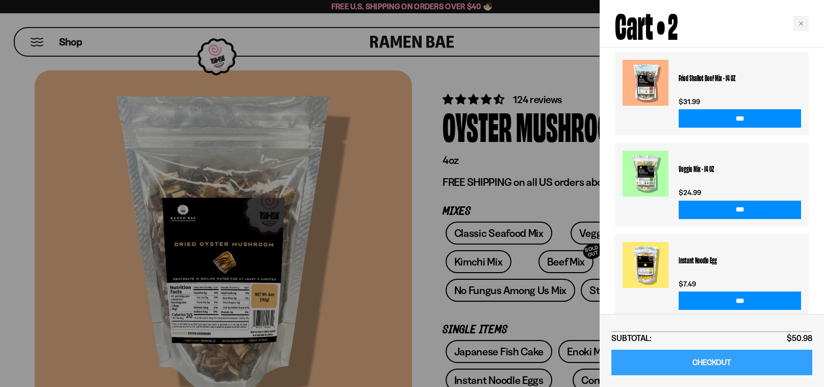
click at [691, 366] on link "CHECKOUT" at bounding box center [711, 362] width 201 height 26
